Goal: Transaction & Acquisition: Purchase product/service

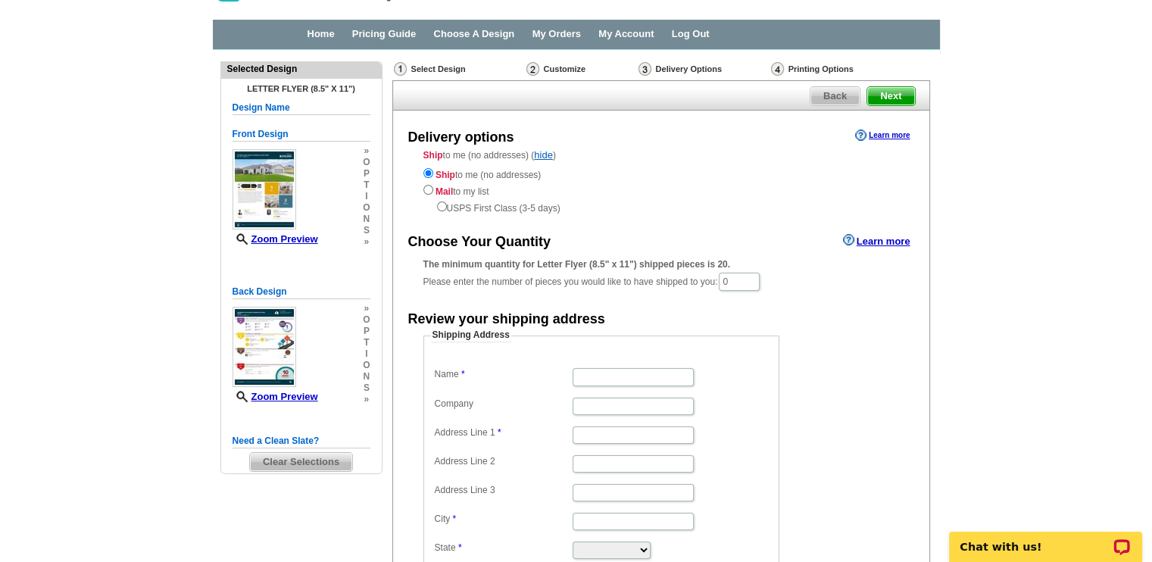
scroll to position [42, 0]
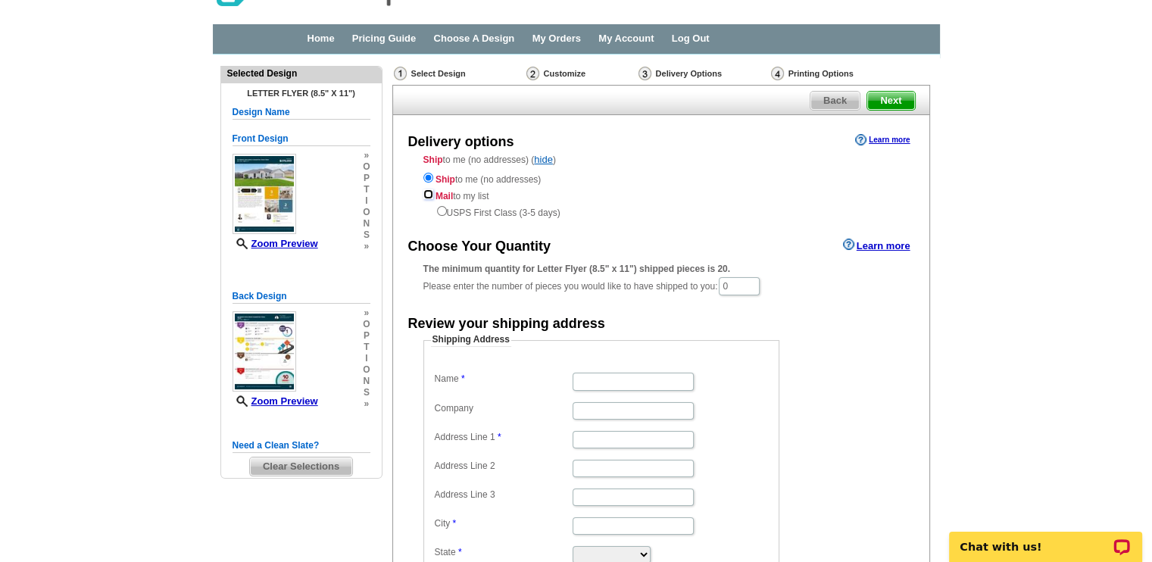
click at [427, 195] on input "radio" at bounding box center [428, 194] width 10 height 10
radio input "true"
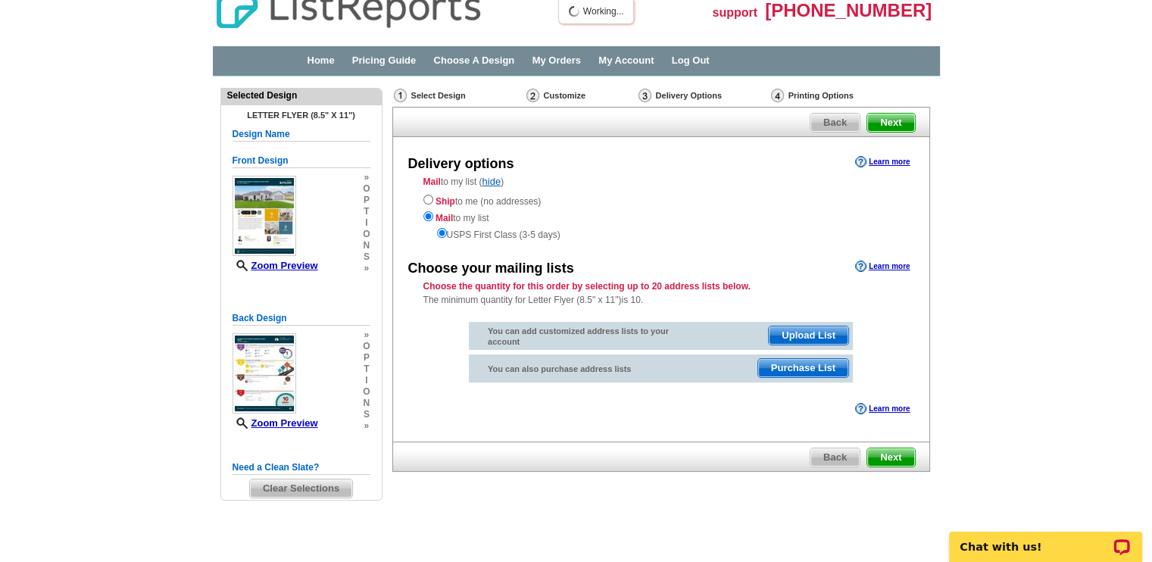
scroll to position [19, 0]
click at [809, 369] on span "Purchase List" at bounding box center [803, 369] width 90 height 18
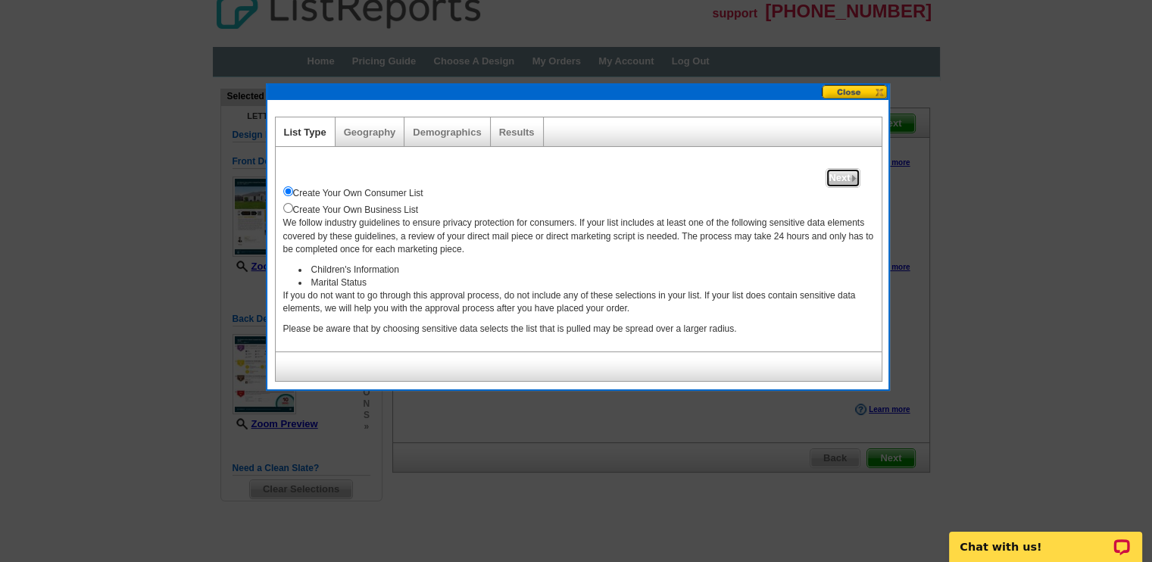
click at [842, 178] on span "Next" at bounding box center [842, 178] width 33 height 18
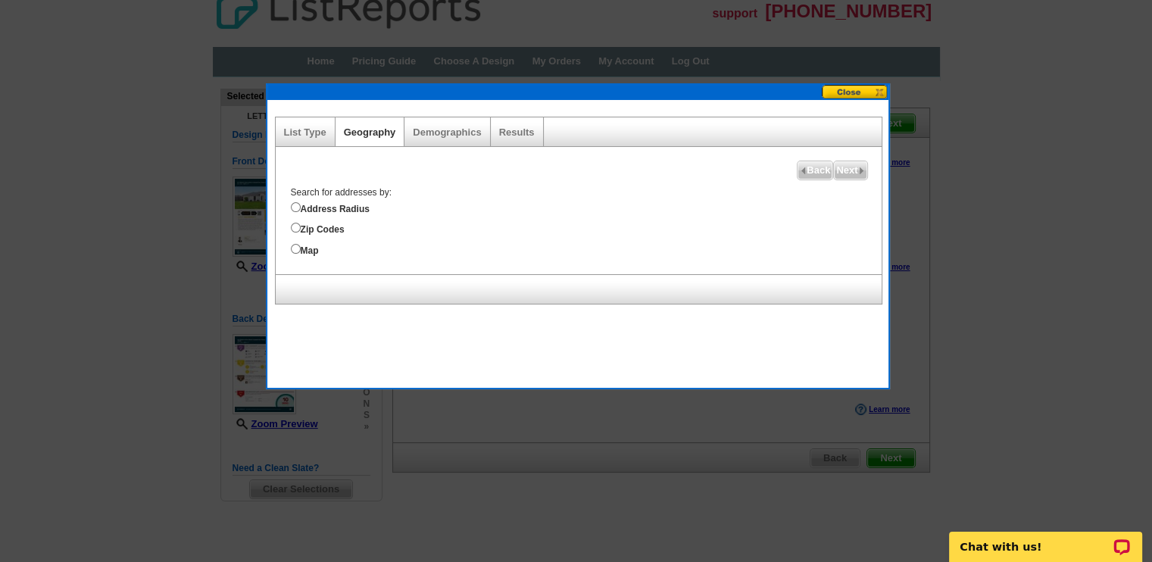
click at [320, 225] on label "Zip Codes" at bounding box center [586, 228] width 591 height 17
click at [301, 225] on input "Zip Codes" at bounding box center [296, 228] width 10 height 10
radio input "true"
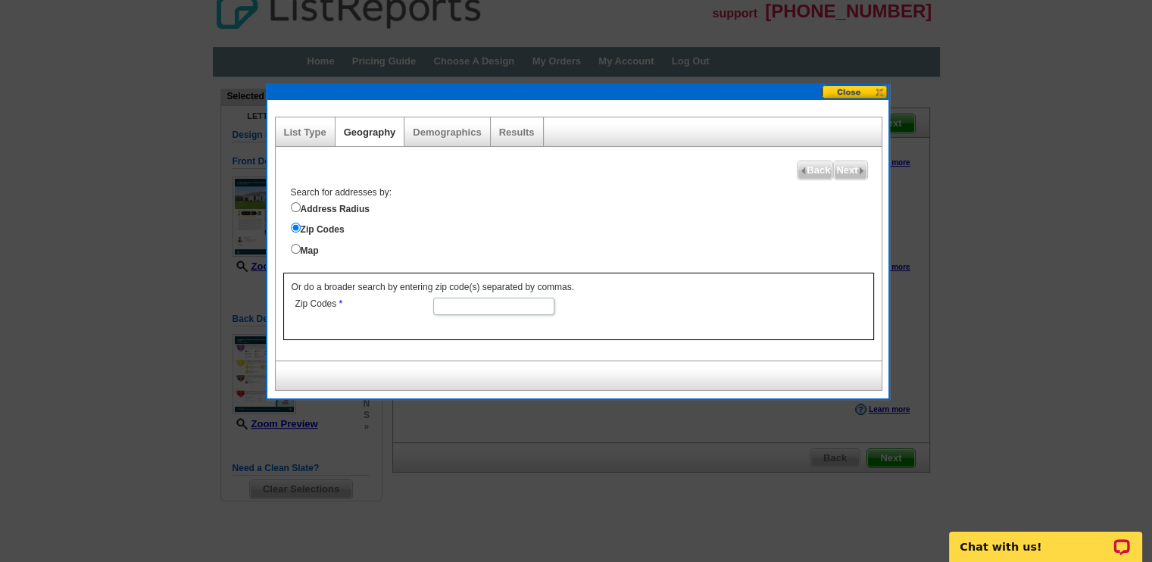
click at [466, 298] on input "Zip Codes" at bounding box center [493, 306] width 121 height 17
type input "78064"
click at [839, 167] on span "Next" at bounding box center [850, 170] width 33 height 18
select select
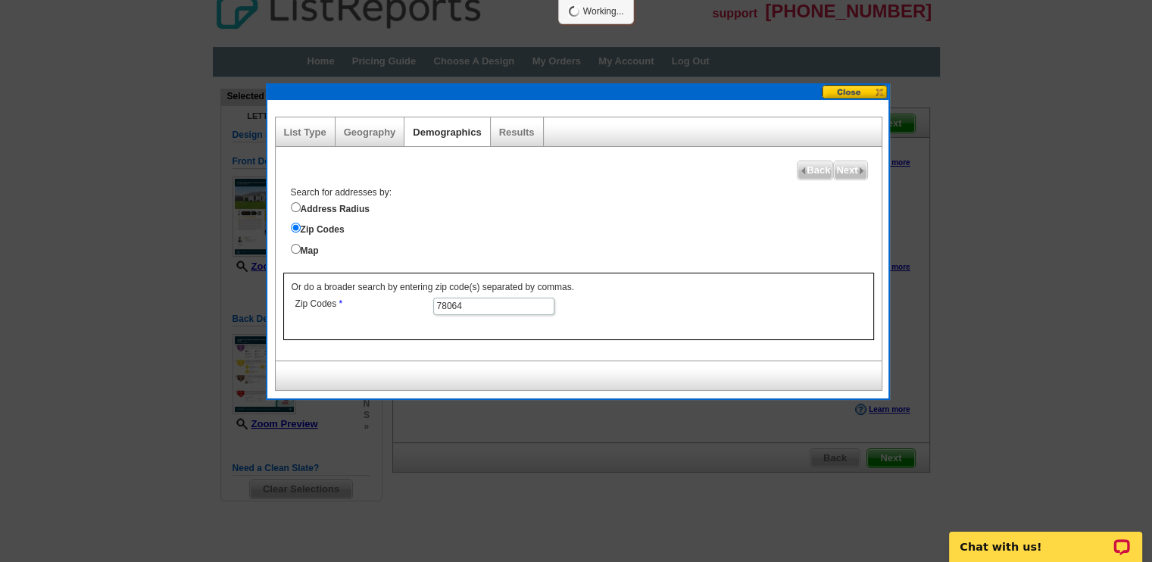
select select
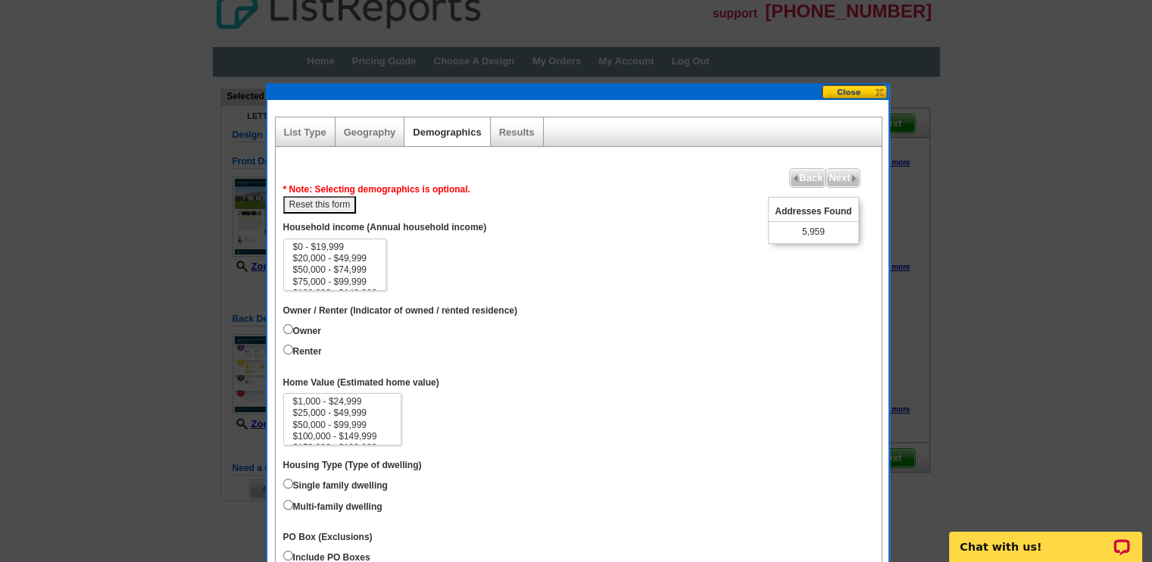
click at [301, 332] on label "Owner" at bounding box center [302, 329] width 38 height 17
click at [293, 332] on input "Owner" at bounding box center [288, 329] width 10 height 10
radio input "true"
click at [300, 351] on label "Renter" at bounding box center [302, 349] width 39 height 17
click at [293, 351] on input "Renter" at bounding box center [288, 350] width 10 height 10
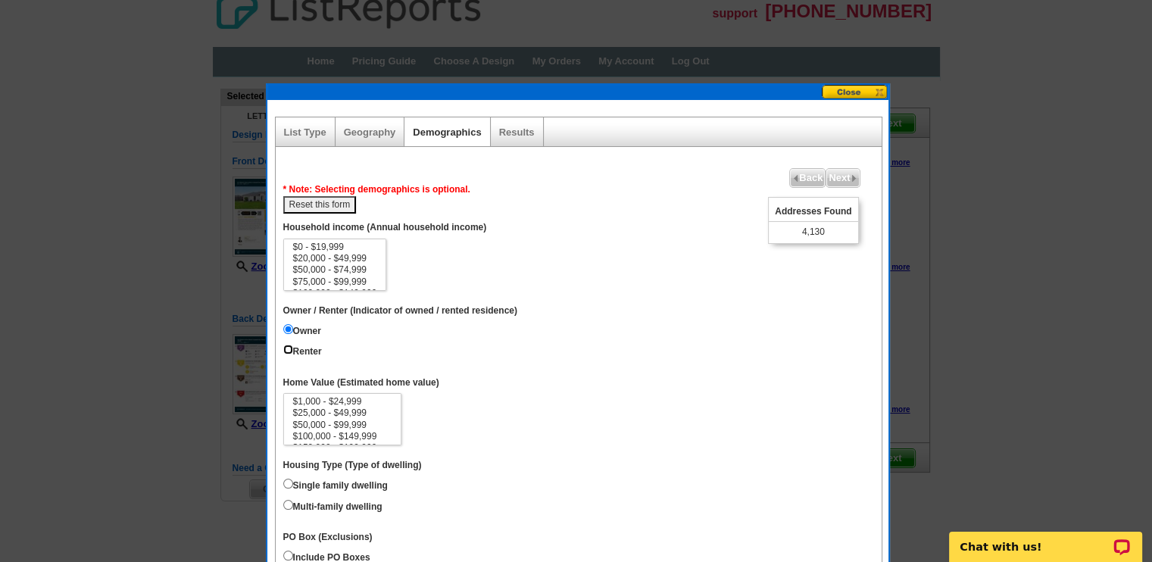
radio input "true"
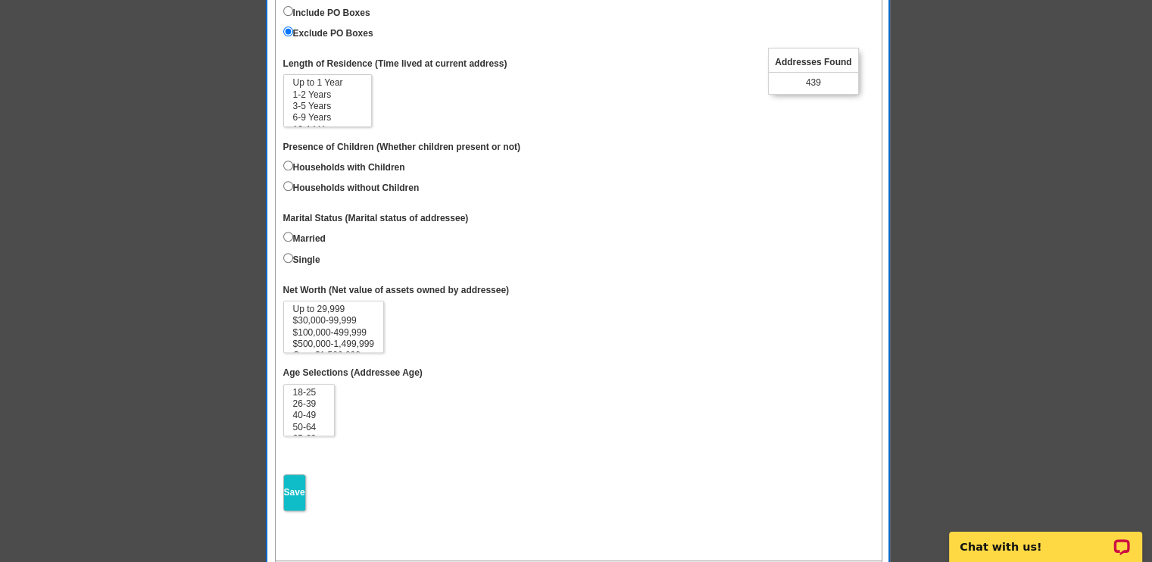
scroll to position [566, 0]
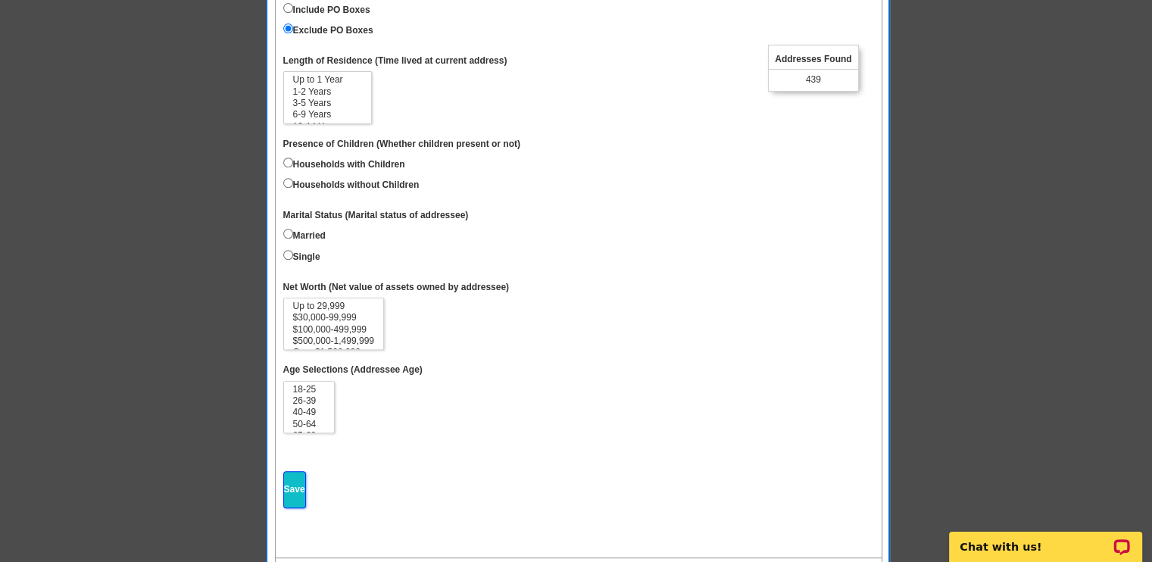
click at [293, 486] on input "Save" at bounding box center [294, 489] width 23 height 37
select select
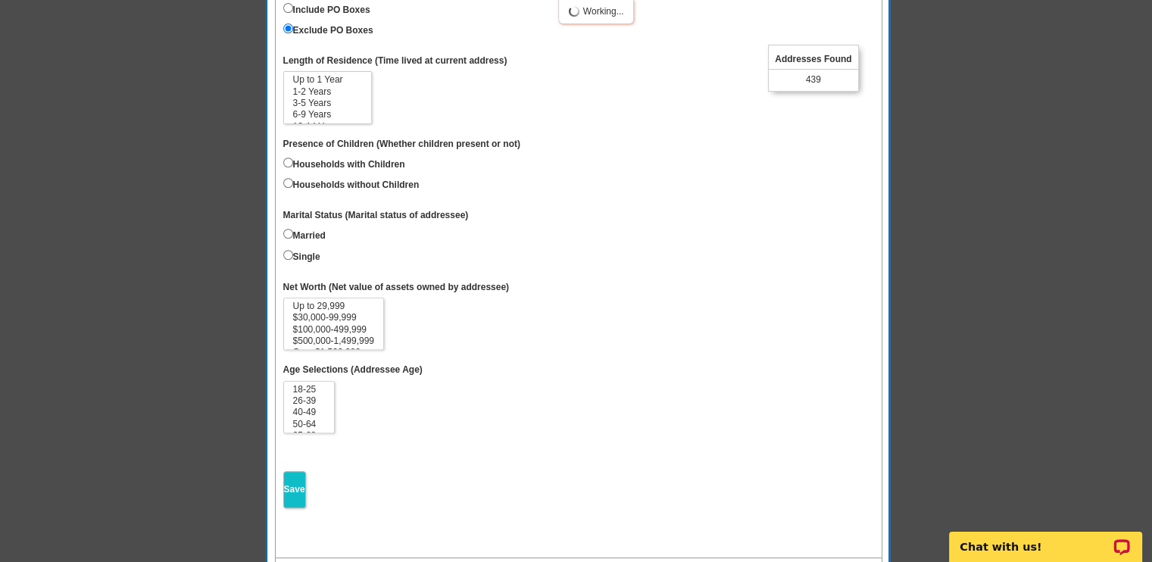
select select
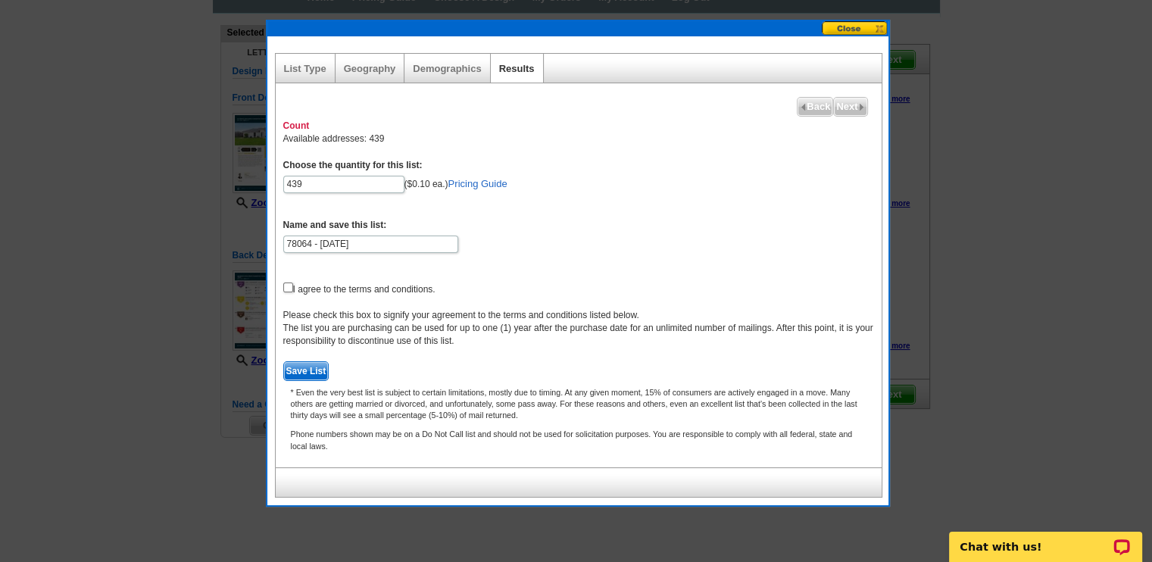
scroll to position [57, 0]
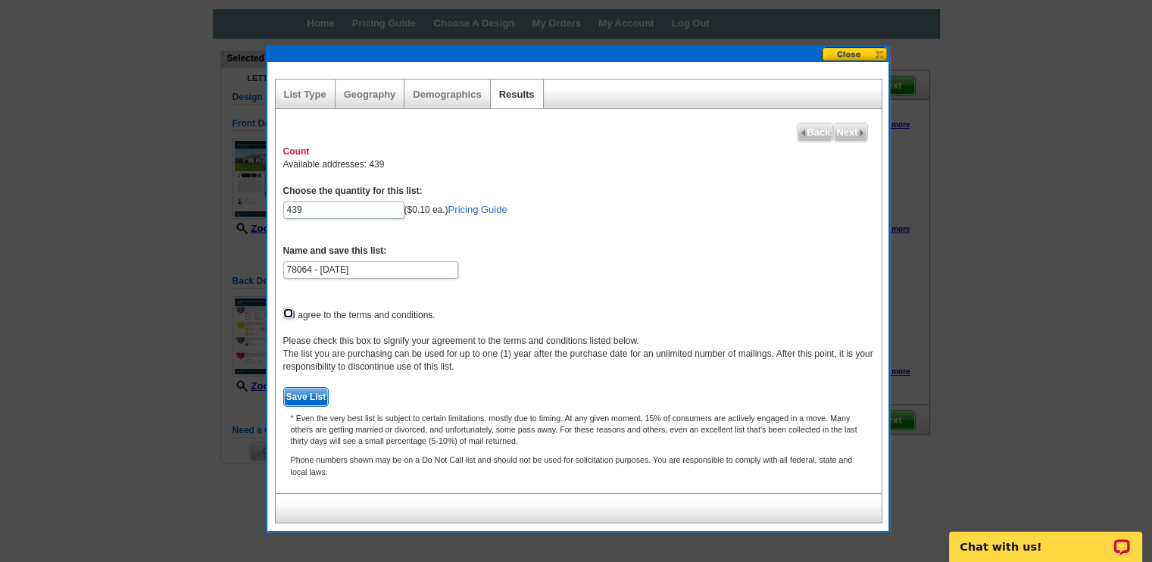
click at [285, 310] on input "checkbox" at bounding box center [288, 313] width 10 height 10
checkbox input "true"
click at [312, 398] on span "Save List" at bounding box center [306, 397] width 45 height 18
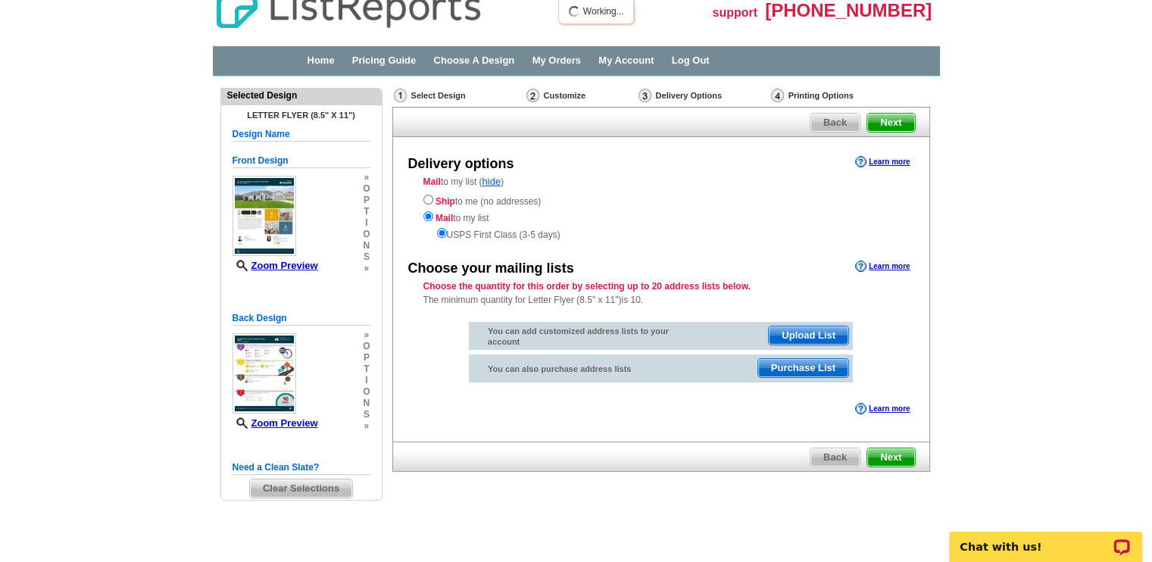
scroll to position [19, 0]
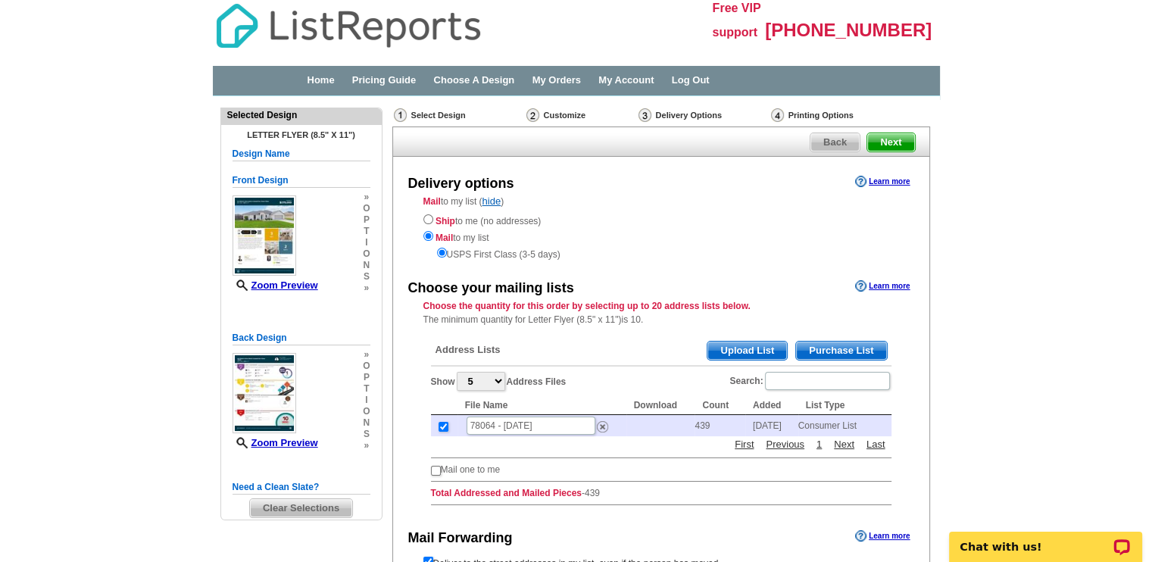
scroll to position [180, 0]
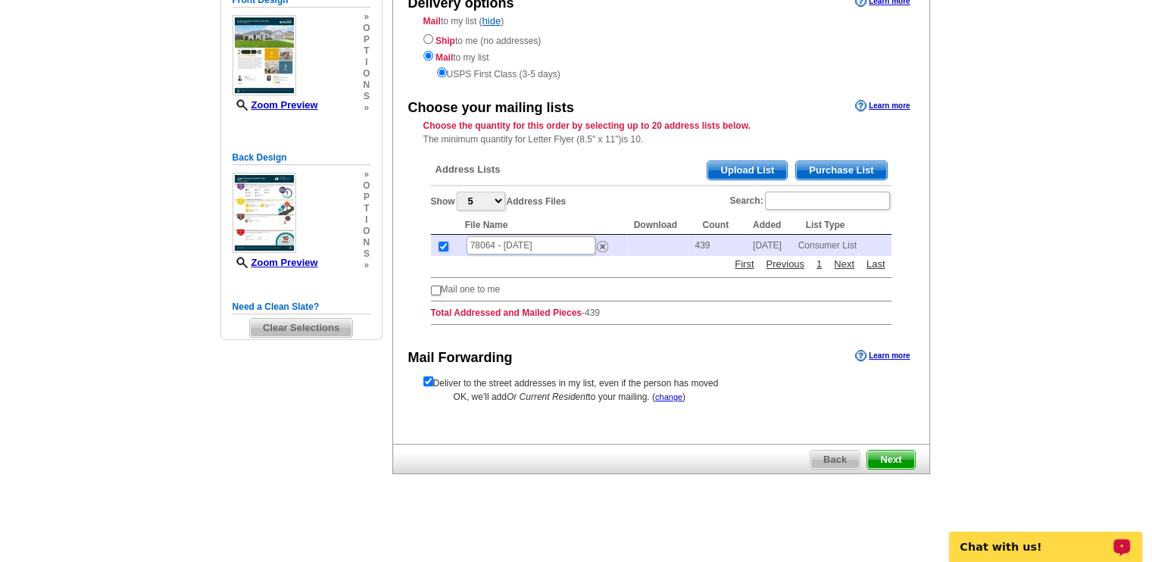
click at [901, 463] on span "Next" at bounding box center [890, 460] width 47 height 18
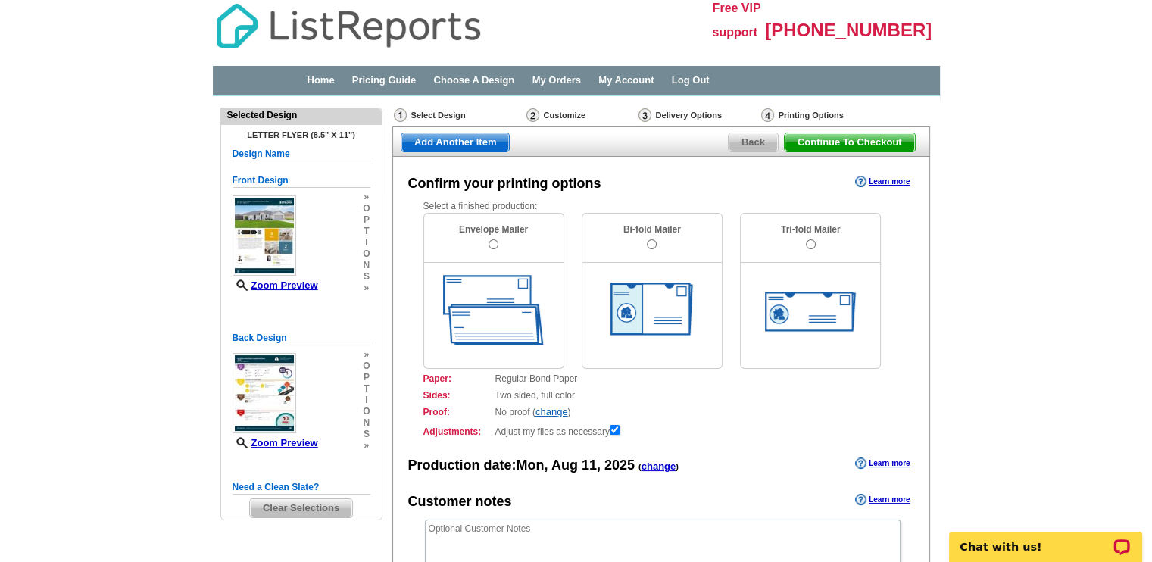
click at [494, 252] on div "Envelope Mailer" at bounding box center [493, 238] width 139 height 49
radio input "true"
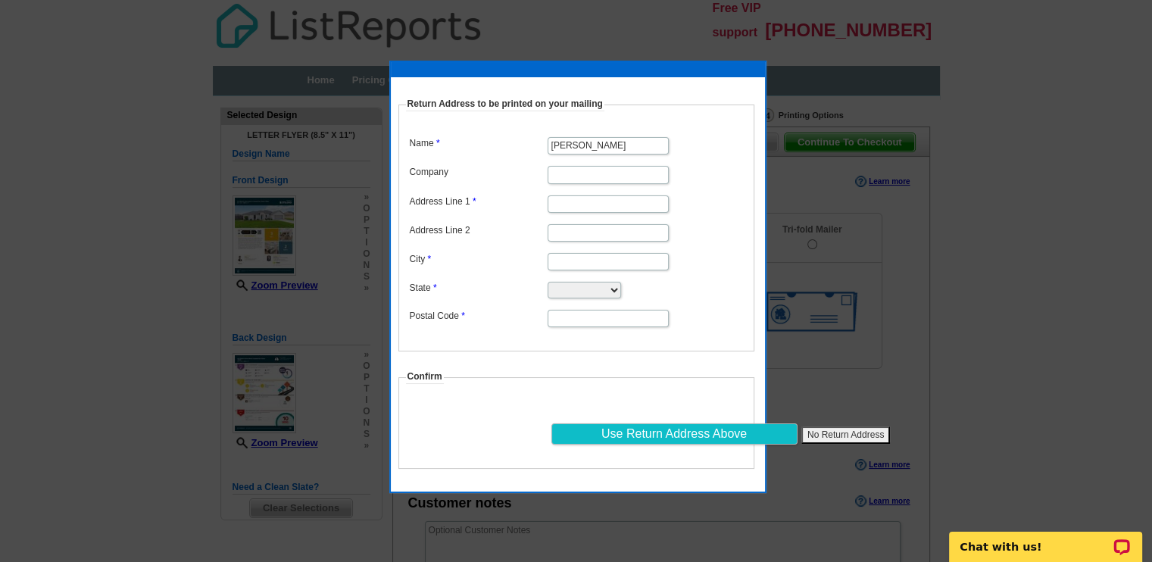
click at [583, 173] on input "Company" at bounding box center [607, 174] width 121 height 17
click at [583, 202] on input "Address Line 1" at bounding box center [607, 203] width 121 height 17
type input "14462 Verde Azul"
type input "San Antonio"
select select "[GEOGRAPHIC_DATA]"
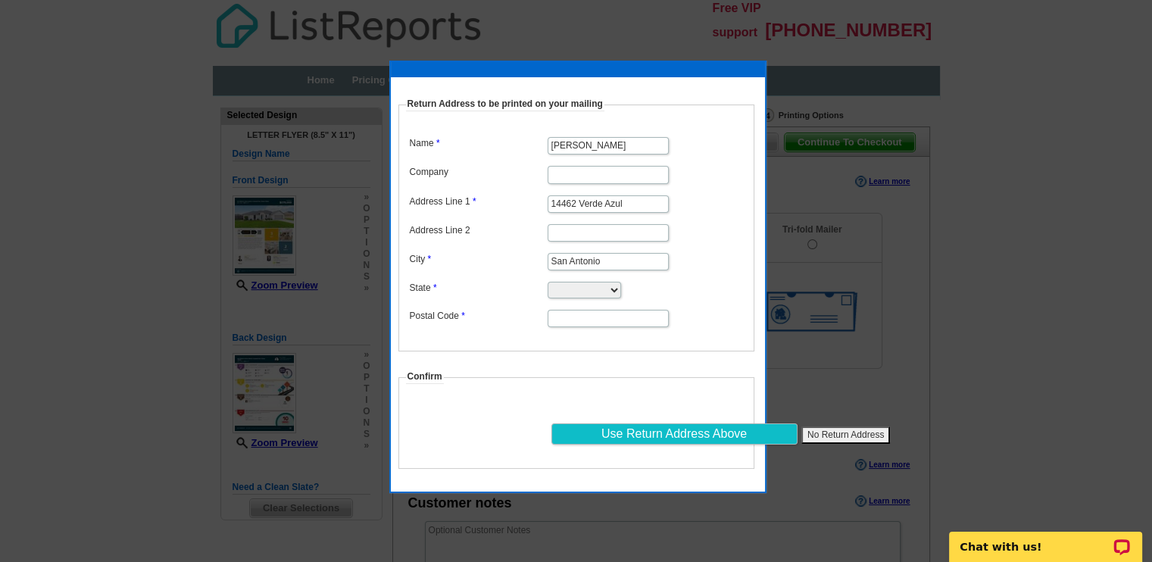
type input "78245"
click at [633, 428] on input "Use Return Address Above" at bounding box center [674, 434] width 246 height 22
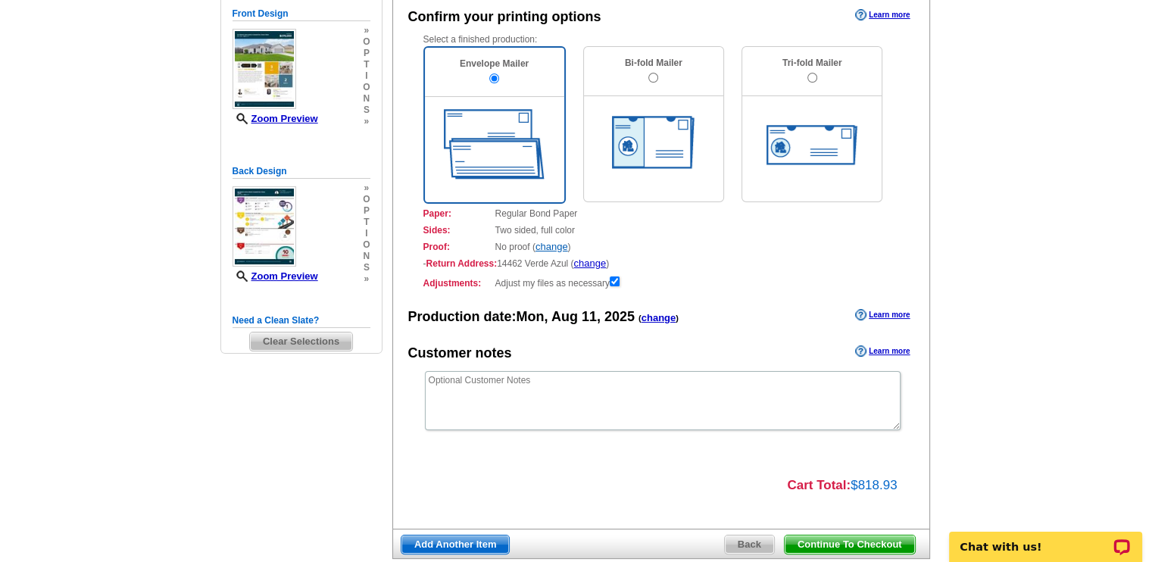
scroll to position [253, 0]
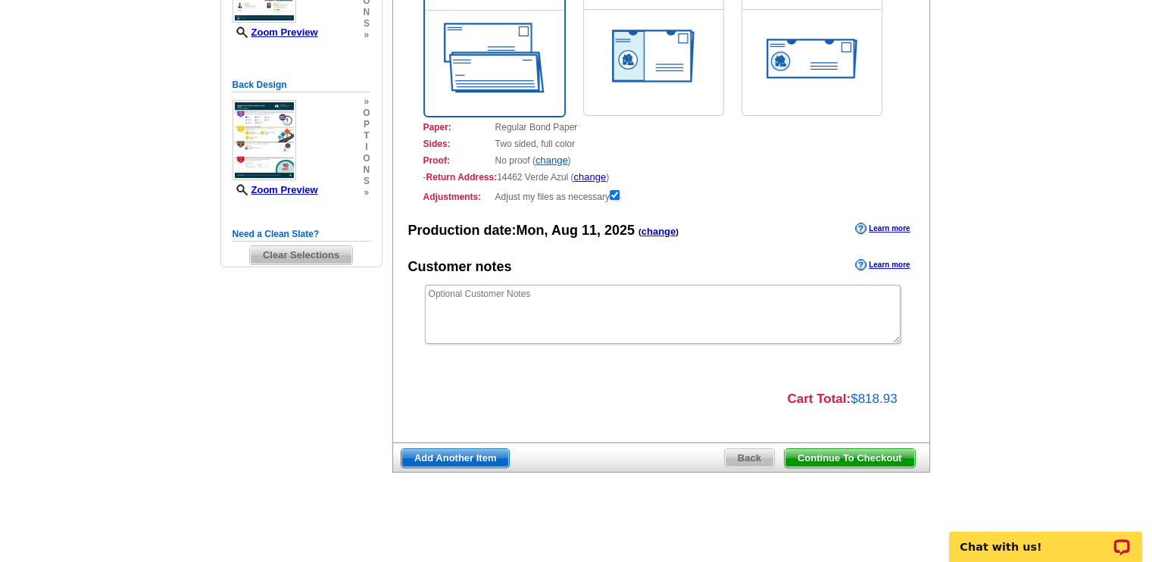
click at [908, 464] on span "Continue To Checkout" at bounding box center [849, 458] width 130 height 18
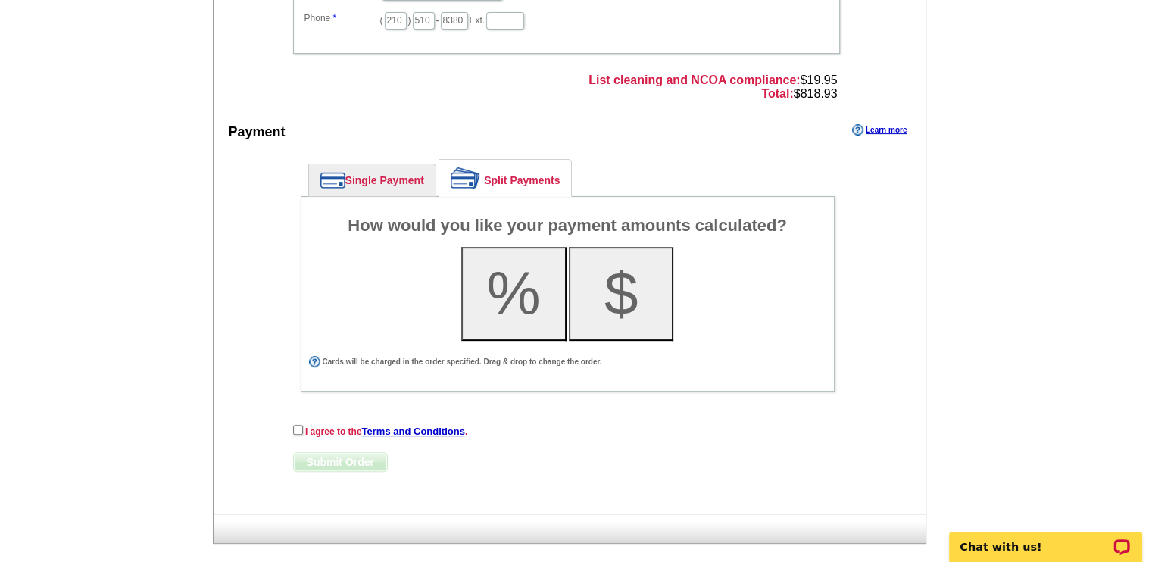
scroll to position [531, 0]
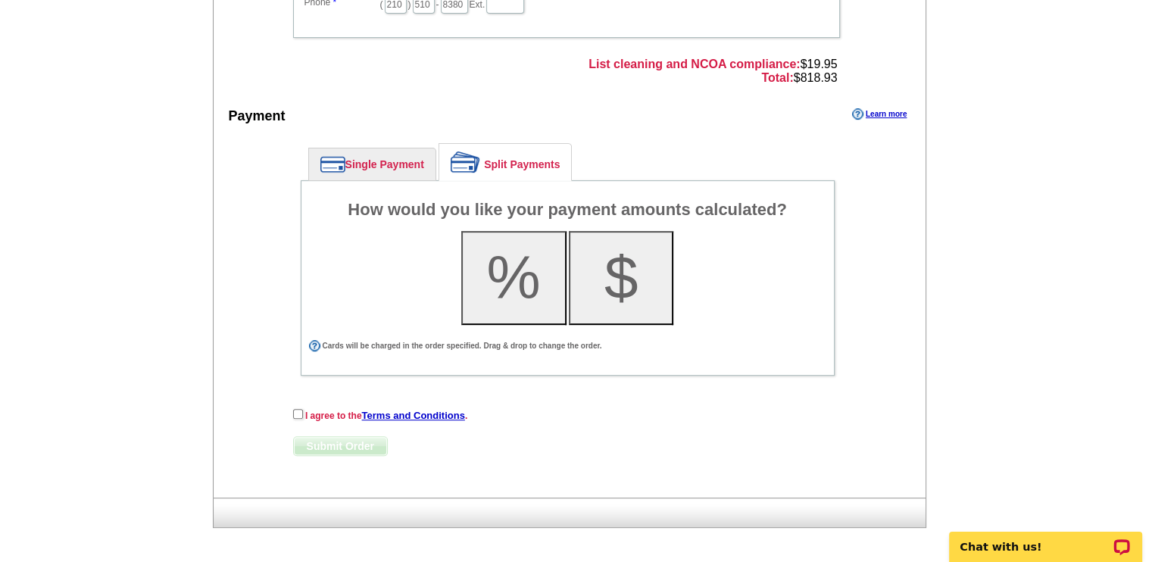
click at [368, 163] on link "Single Payment" at bounding box center [372, 164] width 126 height 32
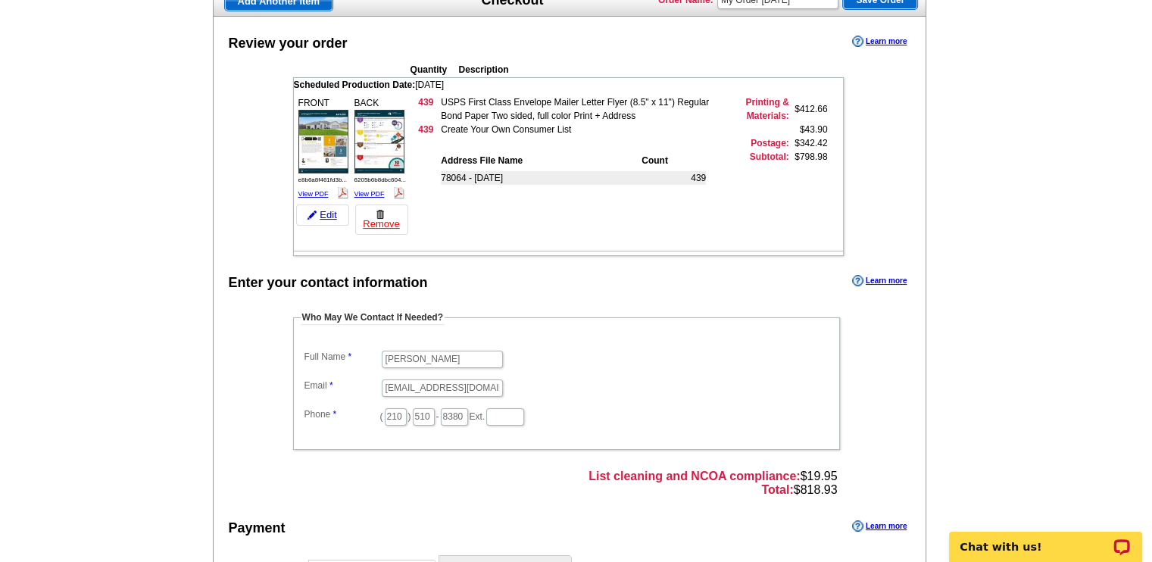
scroll to position [0, 0]
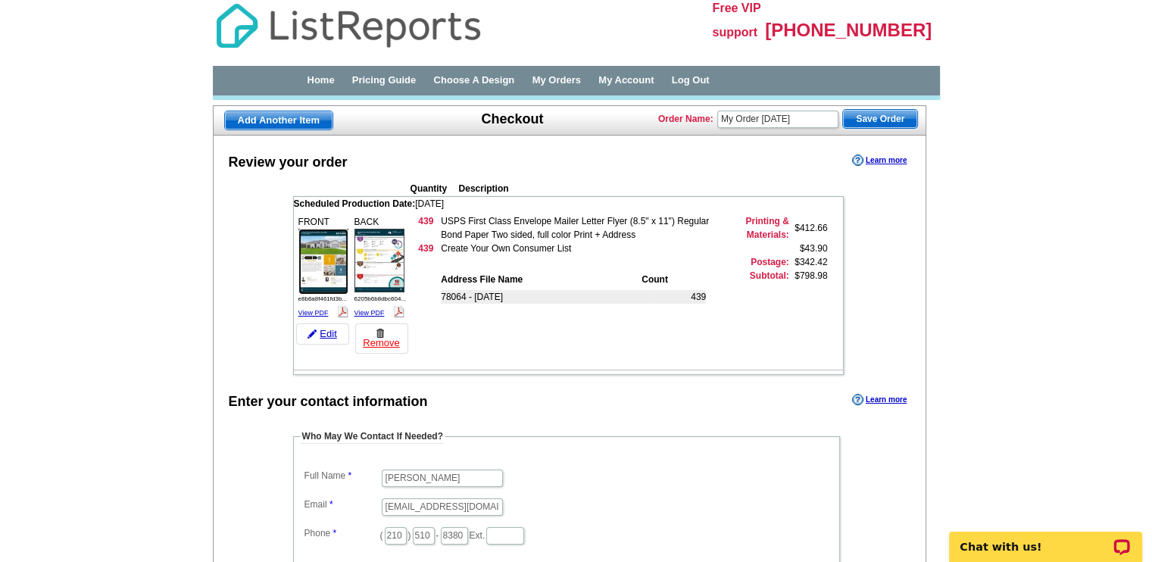
click at [329, 262] on img at bounding box center [323, 261] width 50 height 64
